Goal: Task Accomplishment & Management: Manage account settings

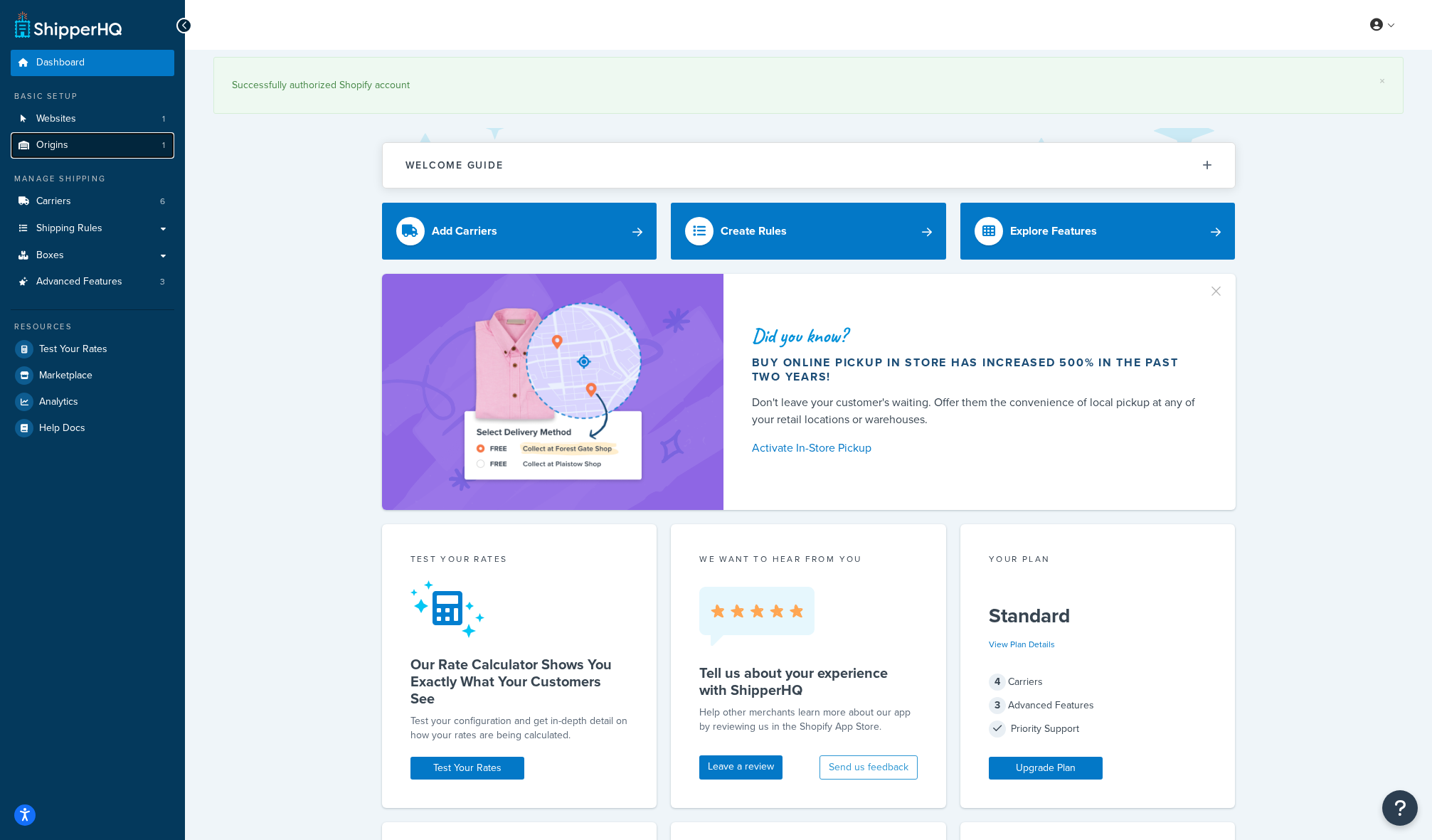
click at [64, 144] on span "Origins" at bounding box center [52, 145] width 32 height 12
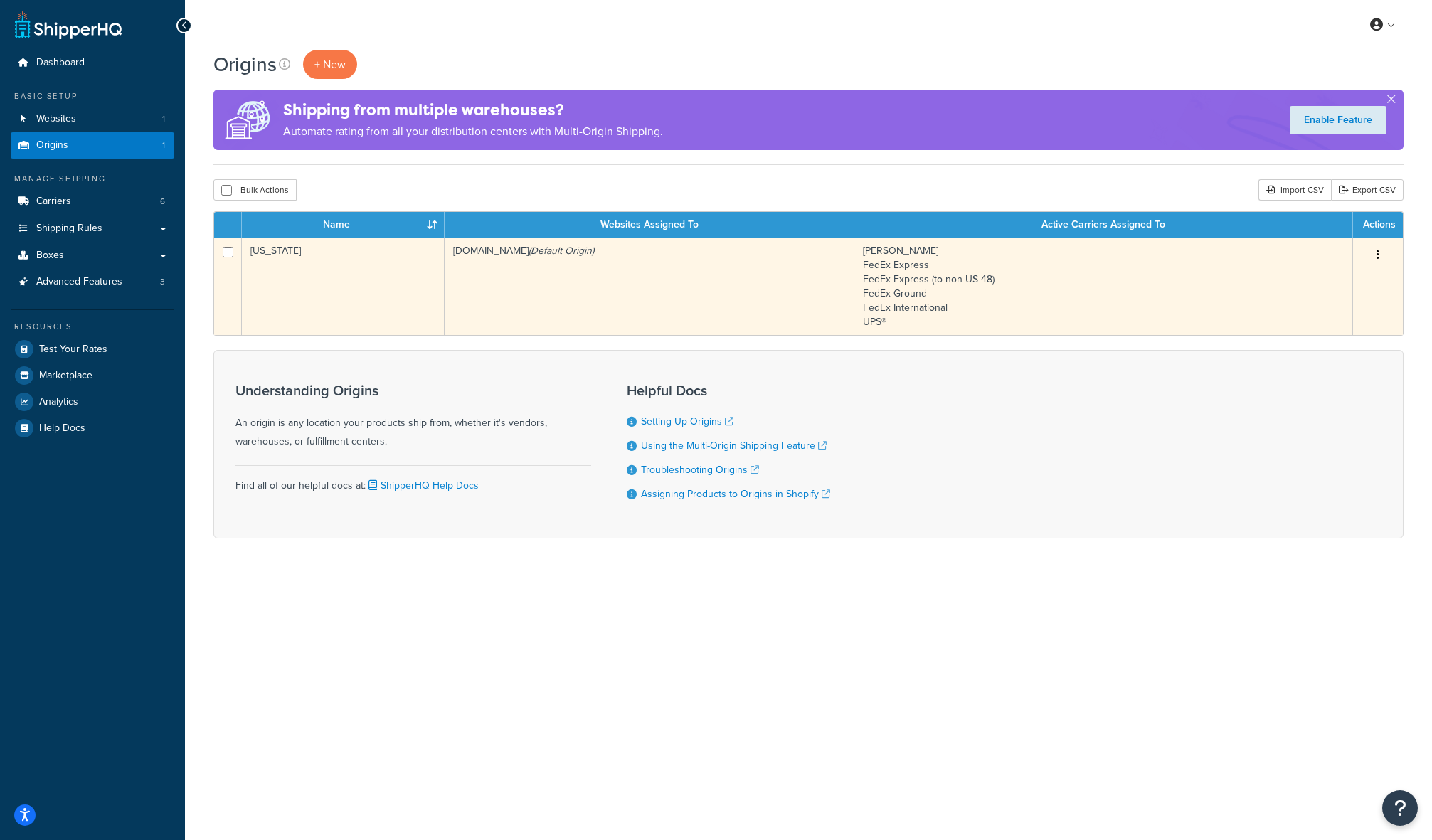
click at [378, 272] on td "[US_STATE]" at bounding box center [343, 286] width 203 height 98
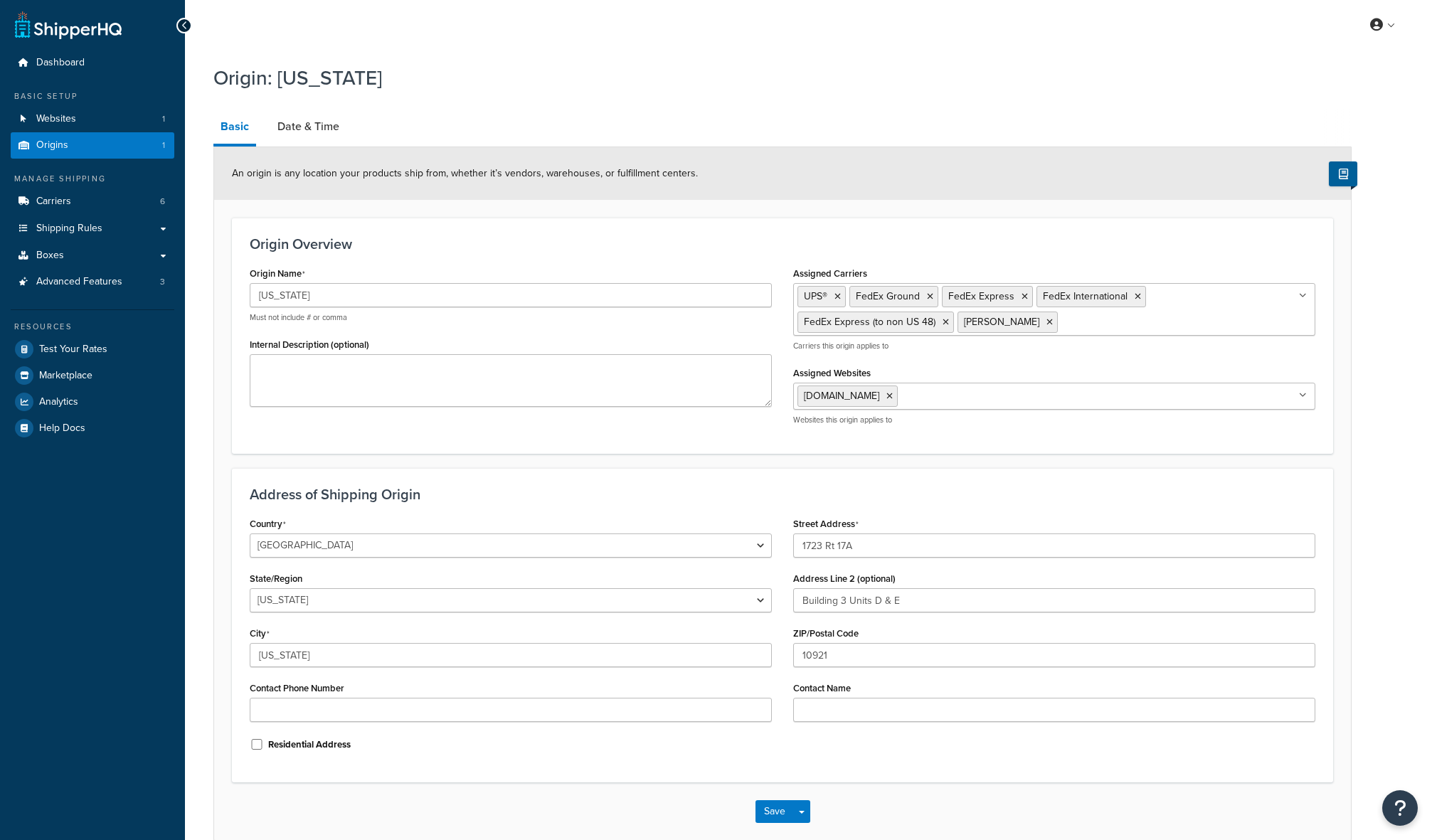
select select "32"
click at [303, 124] on link "Date & Time" at bounding box center [308, 127] width 76 height 34
